Goal: Information Seeking & Learning: Learn about a topic

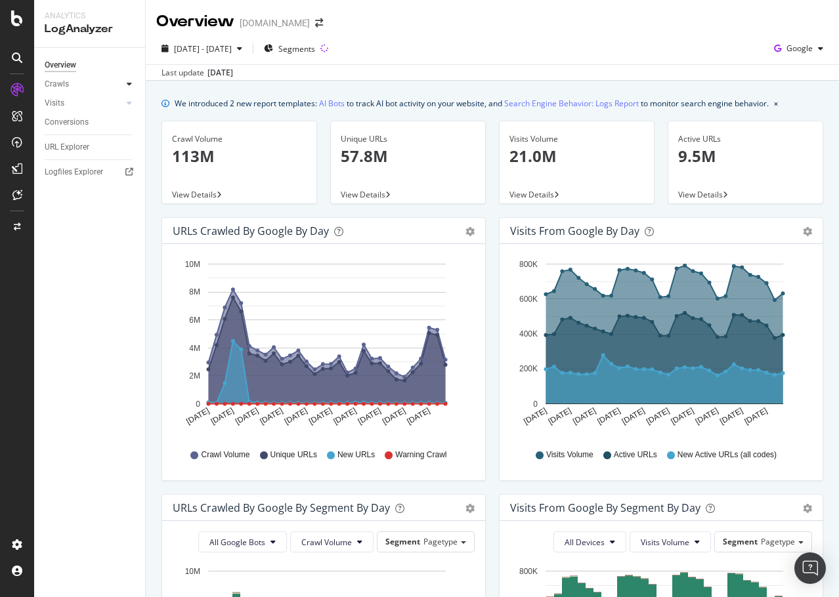
click at [124, 82] on div at bounding box center [129, 83] width 13 height 13
click at [85, 156] on div "HTTP Codes" at bounding box center [73, 155] width 45 height 14
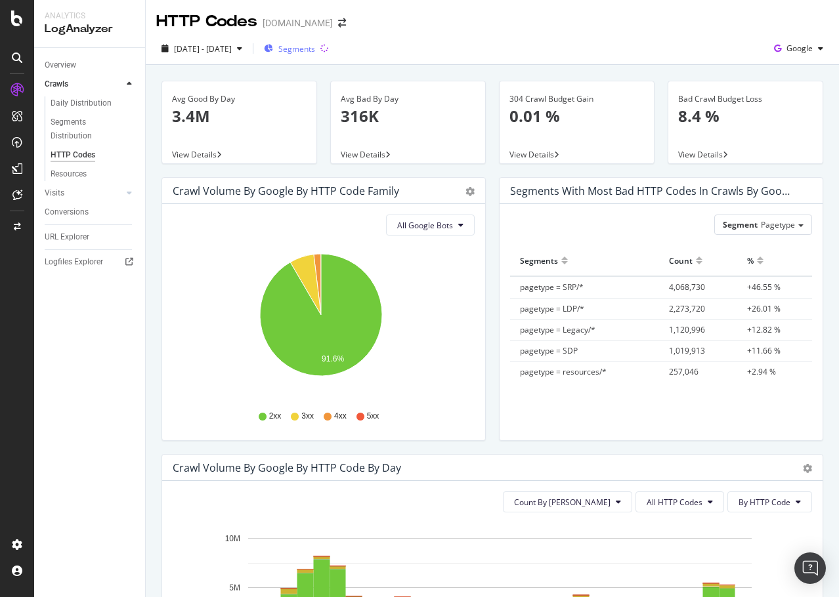
click at [312, 48] on span "Segments" at bounding box center [296, 48] width 37 height 11
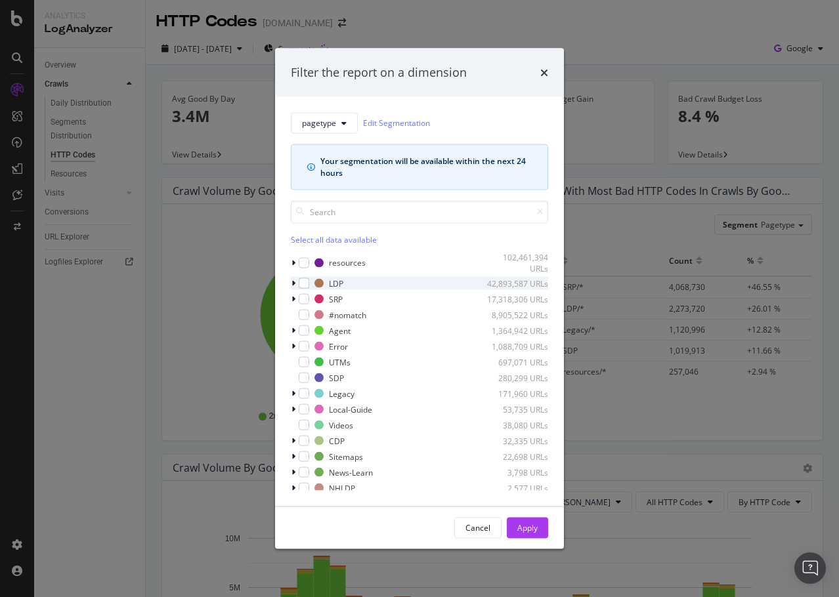
click at [295, 282] on div "modal" at bounding box center [295, 283] width 8 height 13
click at [305, 282] on div "modal" at bounding box center [304, 283] width 11 height 11
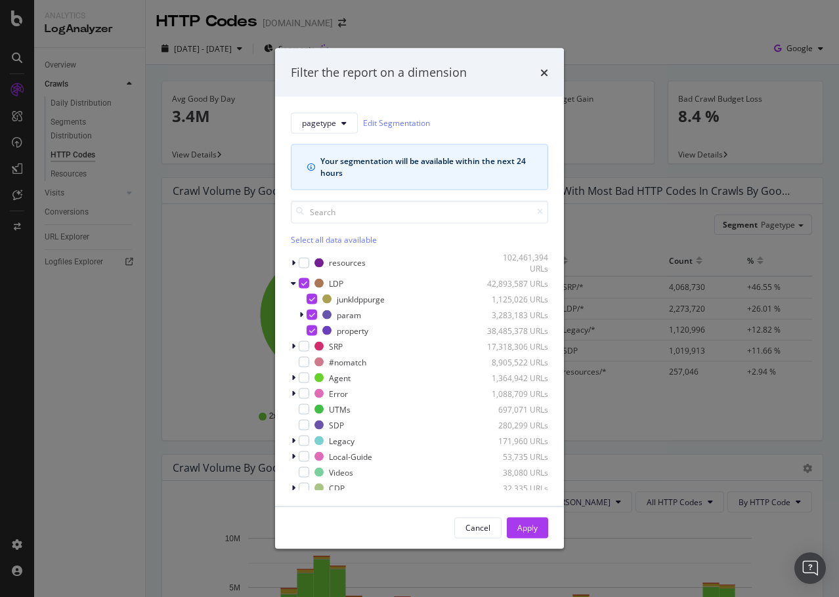
drag, startPoint x: 525, startPoint y: 526, endPoint x: 392, endPoint y: 489, distance: 138.4
click at [526, 524] on div "Apply" at bounding box center [527, 528] width 20 height 11
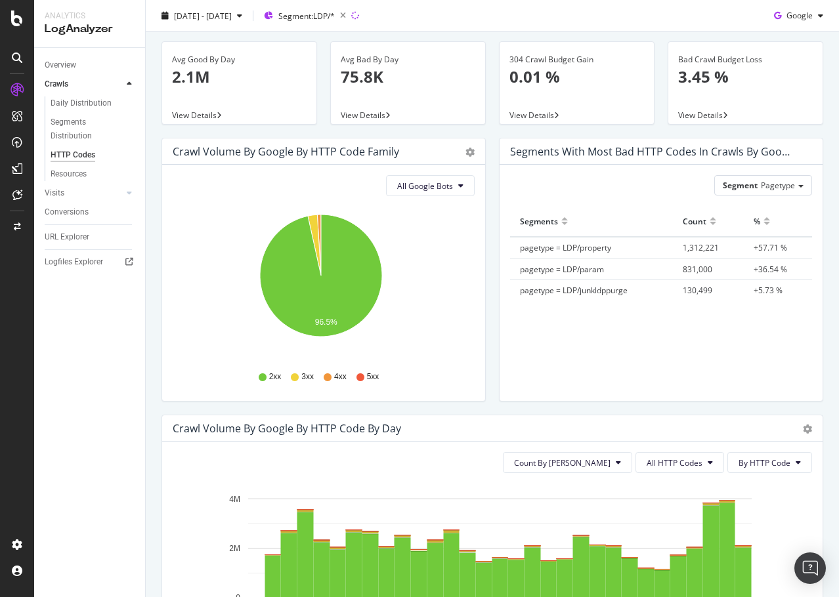
scroll to position [197, 0]
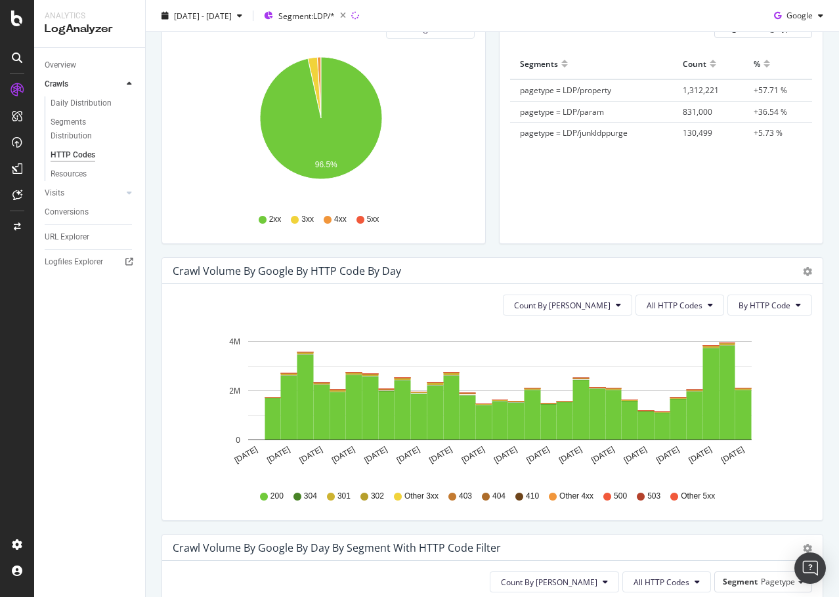
drag, startPoint x: 570, startPoint y: 494, endPoint x: 557, endPoint y: 449, distance: 47.2
click at [571, 494] on span "Other 4xx" at bounding box center [576, 496] width 34 height 11
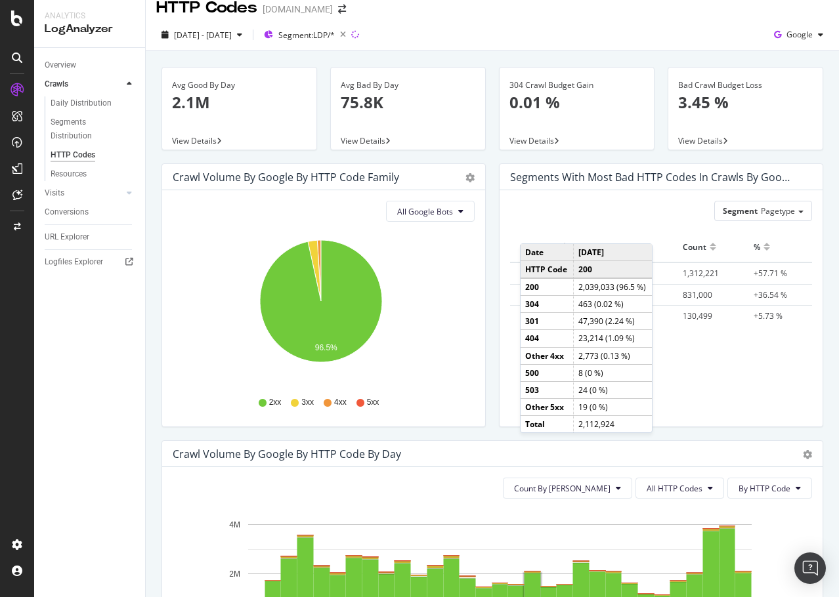
scroll to position [0, 0]
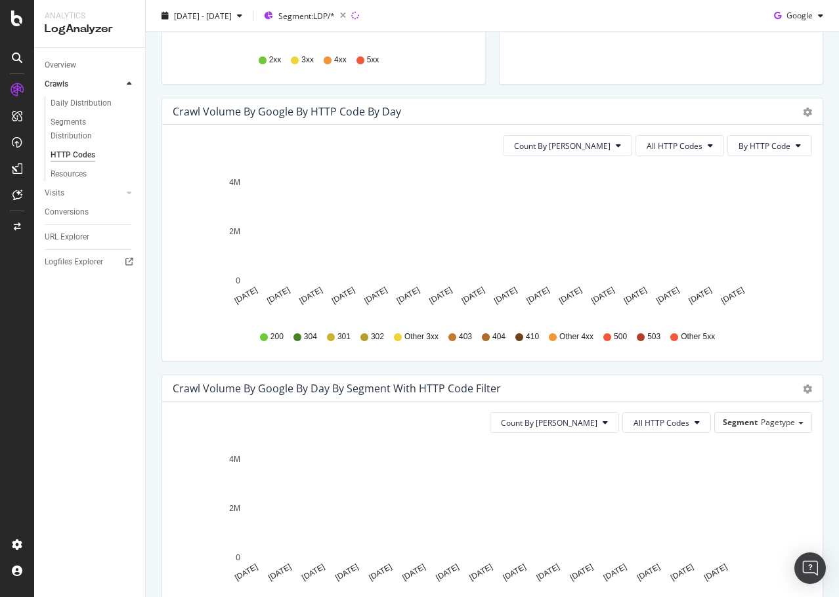
scroll to position [394, 0]
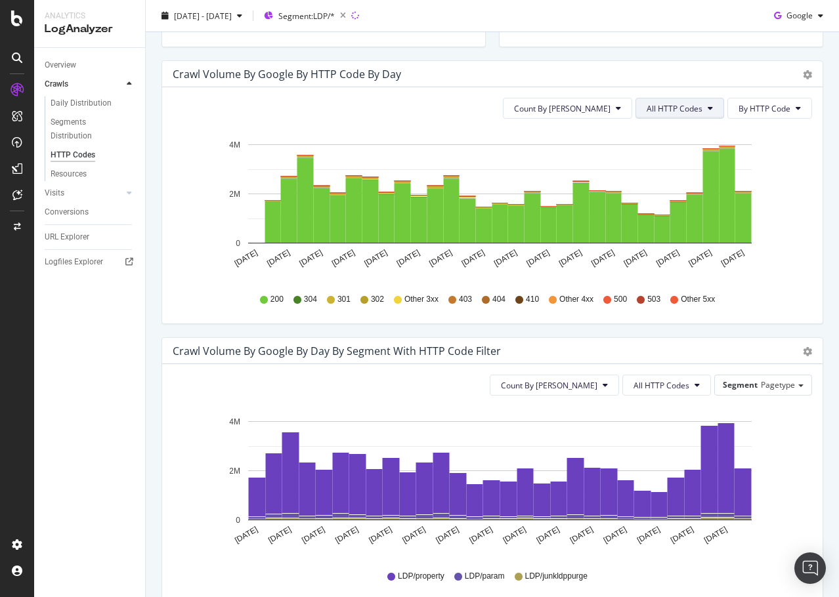
click at [647, 104] on span "All HTTP Codes" at bounding box center [675, 108] width 56 height 11
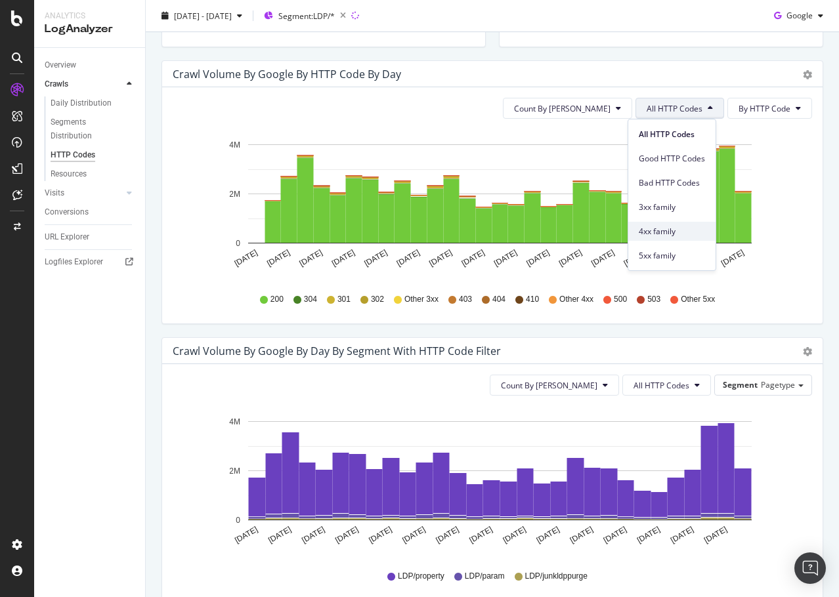
click at [658, 232] on span "4xx family" at bounding box center [672, 232] width 66 height 12
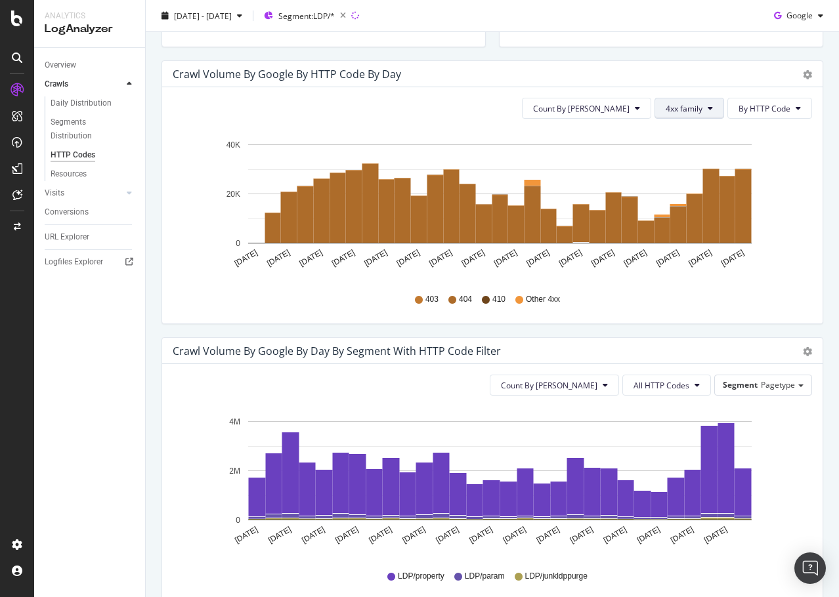
click at [679, 104] on span "4xx family" at bounding box center [684, 108] width 37 height 11
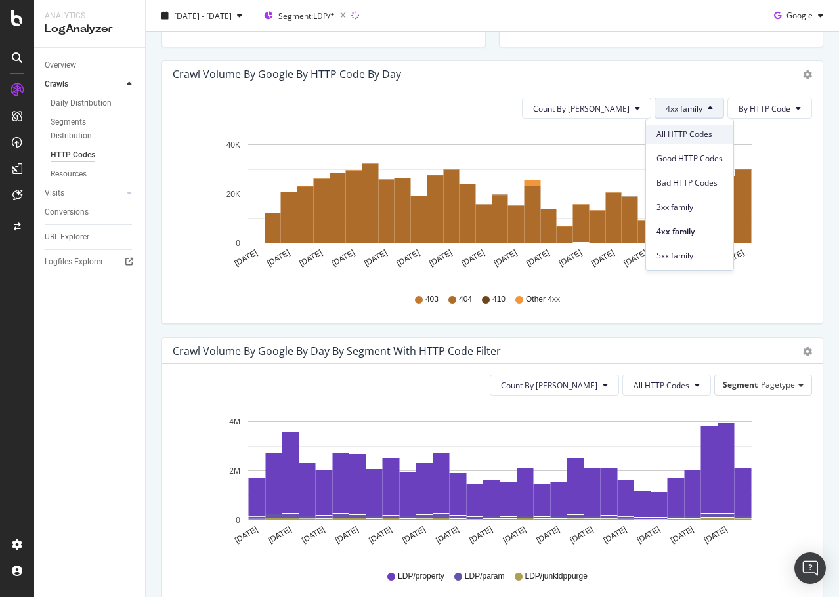
click at [679, 135] on span "All HTTP Codes" at bounding box center [689, 135] width 66 height 12
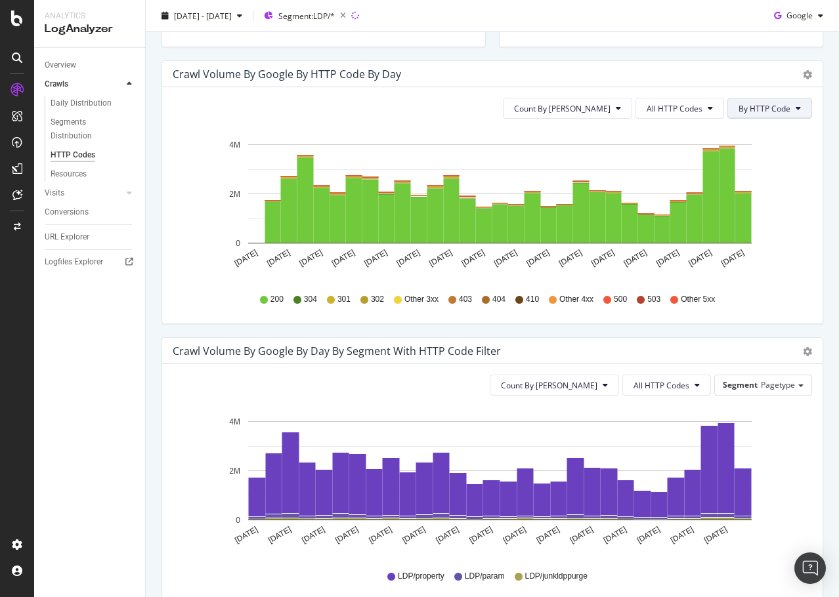
click at [738, 111] on span "By HTTP Code" at bounding box center [764, 108] width 52 height 11
click at [776, 161] on span "By HTTP Code" at bounding box center [755, 159] width 52 height 12
click at [597, 105] on span "Count By [PERSON_NAME]" at bounding box center [562, 108] width 96 height 11
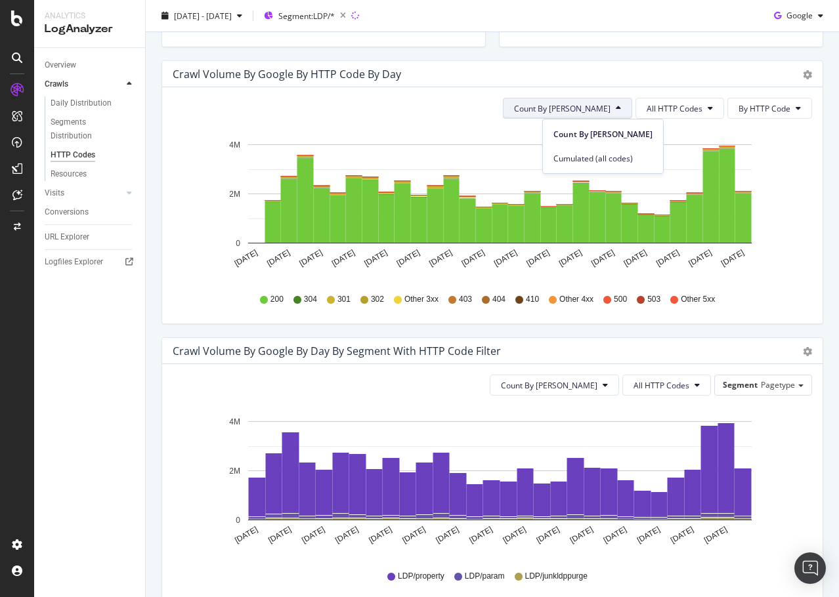
click at [597, 105] on span "Count By [PERSON_NAME]" at bounding box center [562, 108] width 96 height 11
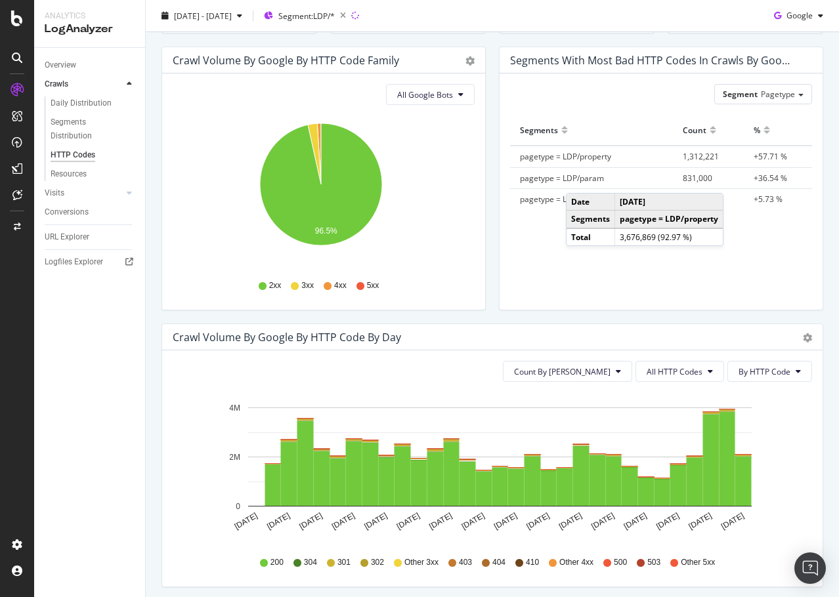
scroll to position [0, 0]
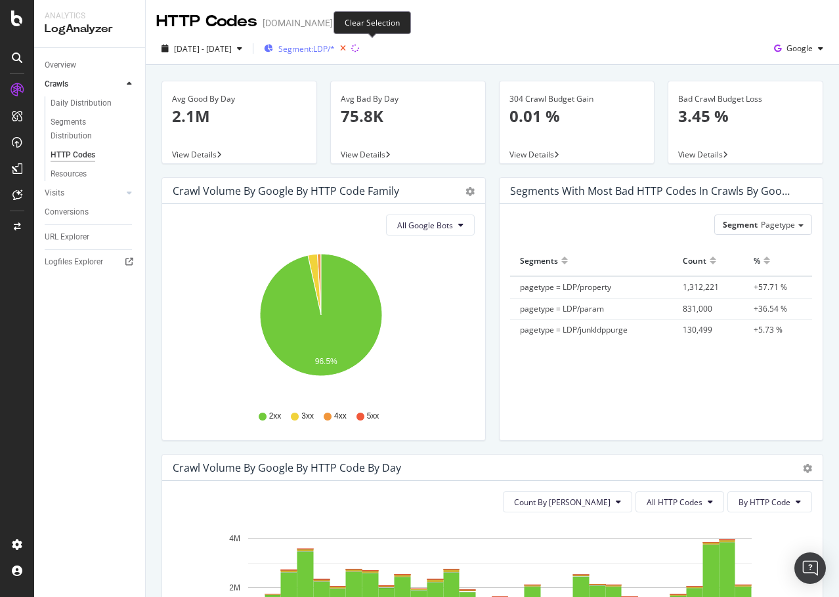
click at [351, 51] on icon "button" at bounding box center [343, 48] width 16 height 18
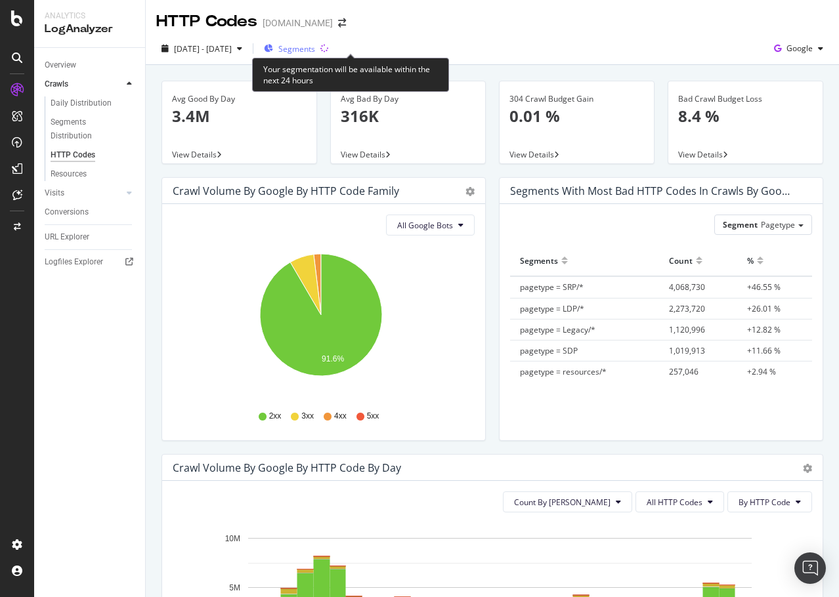
click at [315, 55] on div "Segments" at bounding box center [289, 49] width 51 height 20
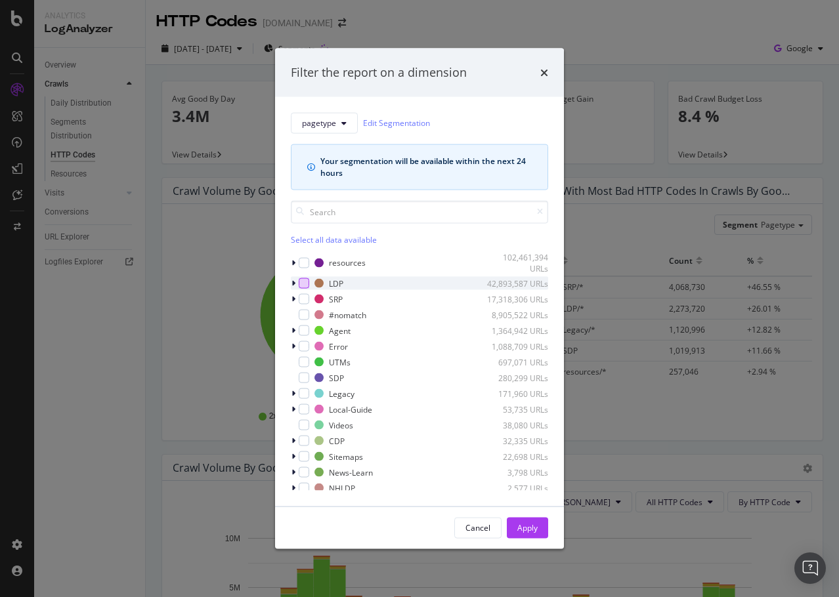
click at [299, 280] on div "LDP 42,893,587 URLs" at bounding box center [419, 283] width 257 height 13
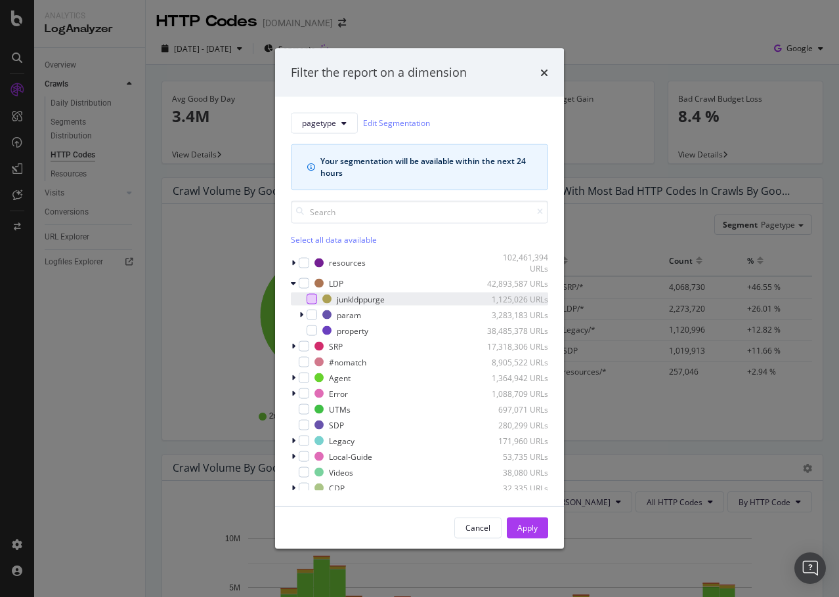
click at [313, 297] on div "modal" at bounding box center [312, 299] width 11 height 11
click at [534, 526] on div "Apply" at bounding box center [527, 528] width 20 height 11
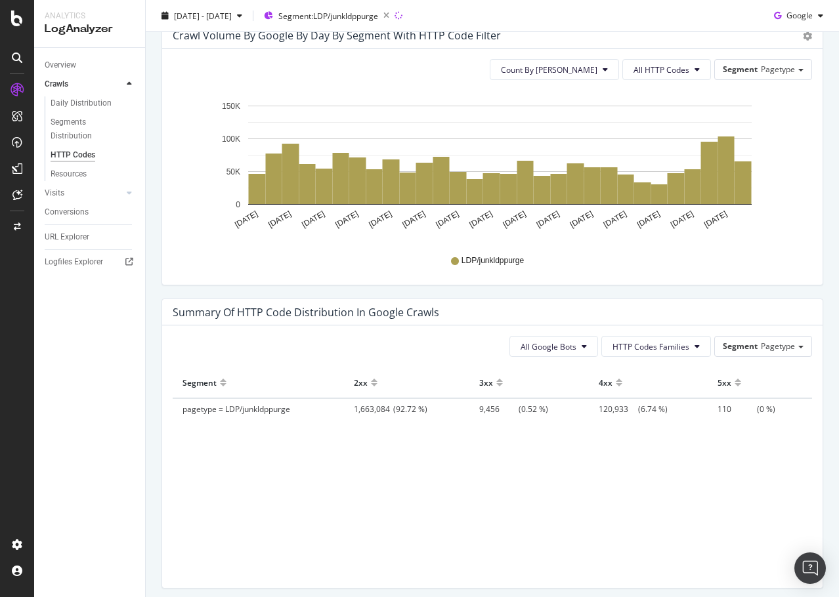
scroll to position [722, 0]
